Goal: Complete application form

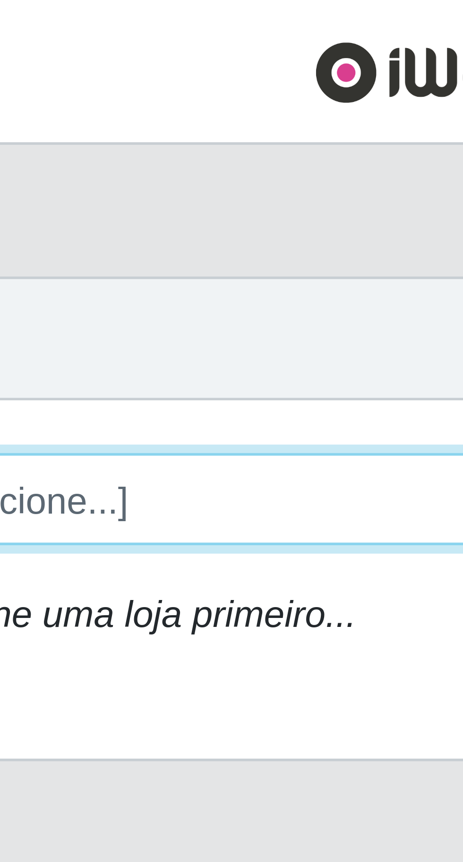
click at [189, 88] on select "[Selecione...] Extraplus - [GEOGRAPHIC_DATA] 03 - [GEOGRAPHIC_DATA]" at bounding box center [284, 89] width 307 height 17
select select "468"
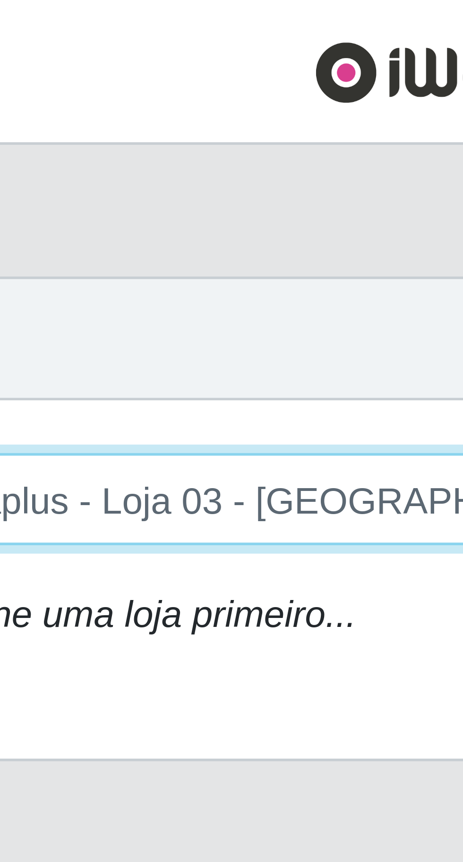
click at [131, 81] on select "[Selecione...] Extraplus - [GEOGRAPHIC_DATA] 03 - [GEOGRAPHIC_DATA]" at bounding box center [284, 89] width 307 height 17
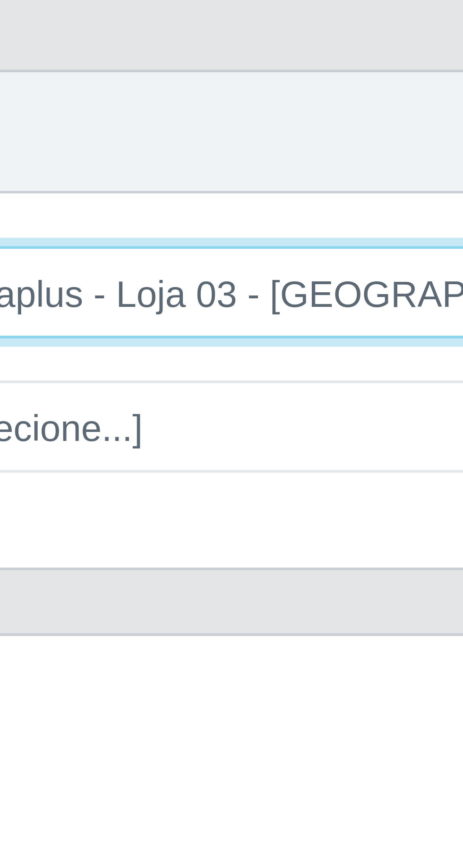
scroll to position [195, 433]
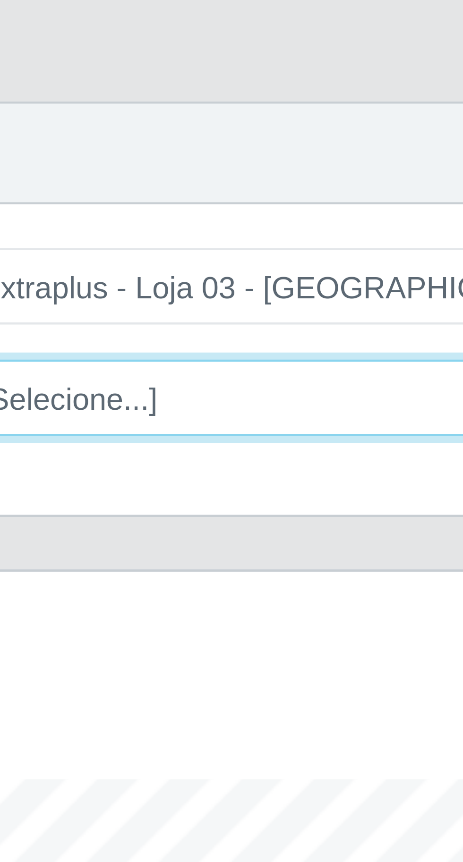
click at [188, 115] on select "[Selecione...] Repositor Repositor + Repositor ++" at bounding box center [284, 113] width 307 height 17
click at [131, 105] on select "[Selecione...] Repositor Repositor + Repositor ++" at bounding box center [284, 113] width 307 height 17
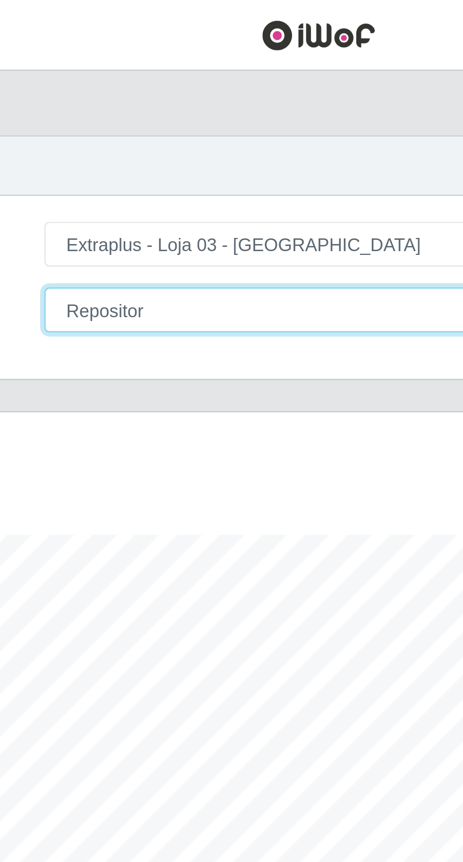
click at [191, 112] on select "[Selecione...] Repositor Repositor + Repositor ++" at bounding box center [284, 113] width 307 height 17
select select "[Selecione...]"
click at [131, 105] on select "[Selecione...] Repositor Repositor + Repositor ++" at bounding box center [284, 113] width 307 height 17
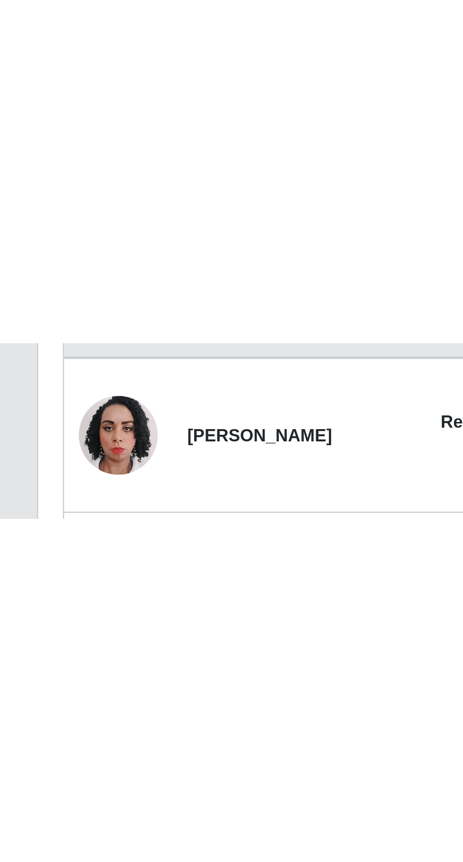
scroll to position [0, 0]
